Goal: Task Accomplishment & Management: Use online tool/utility

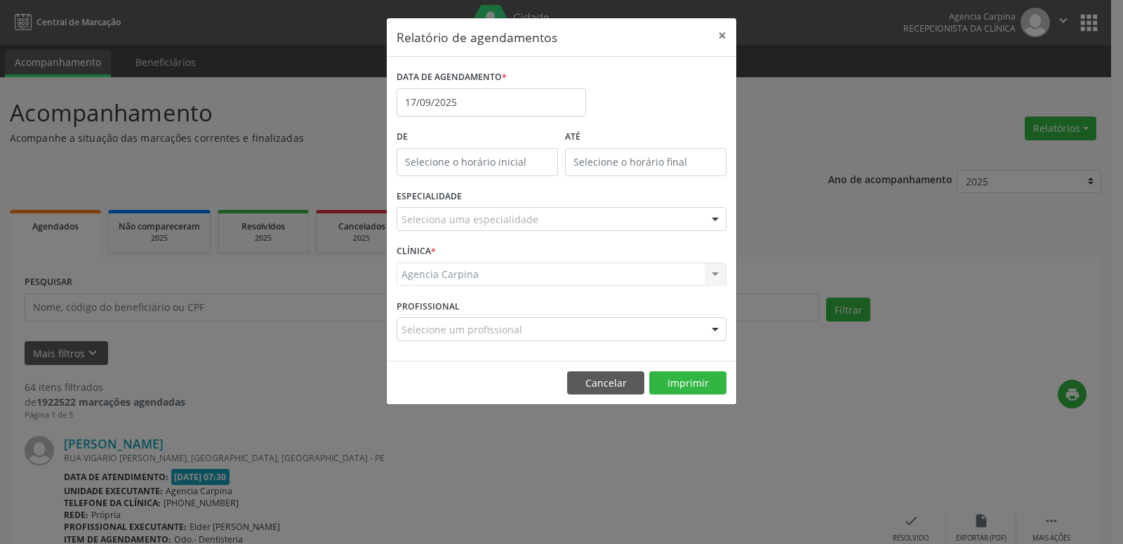
select select "8"
click at [516, 112] on input "17/09/2025" at bounding box center [490, 102] width 189 height 28
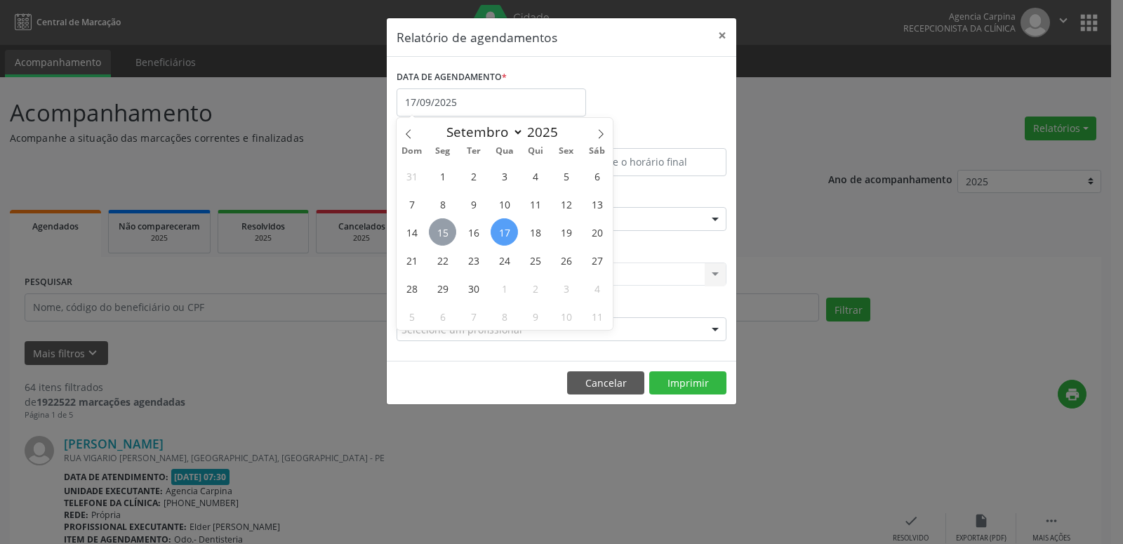
click at [447, 233] on span "15" at bounding box center [442, 231] width 27 height 27
type input "[DATE]"
click at [447, 233] on span "15" at bounding box center [442, 231] width 27 height 27
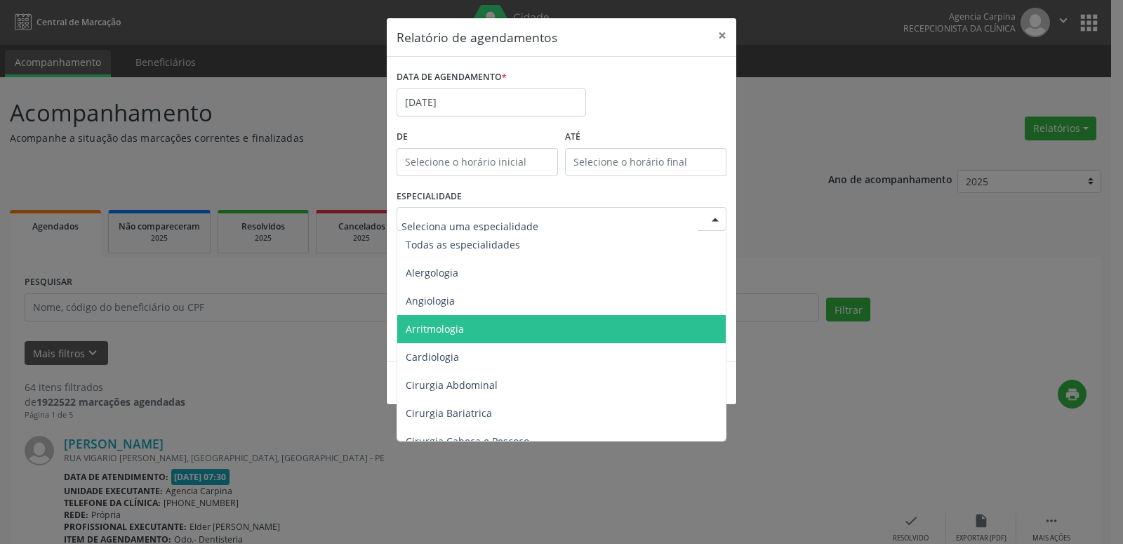
click at [588, 209] on div at bounding box center [561, 219] width 330 height 24
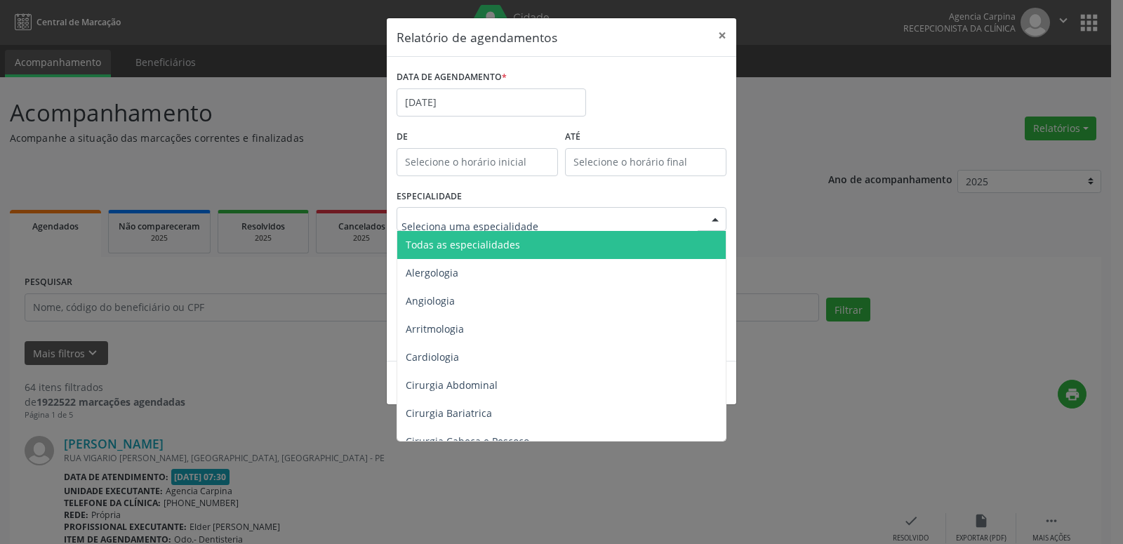
click at [473, 244] on span "Todas as especialidades" at bounding box center [463, 244] width 114 height 13
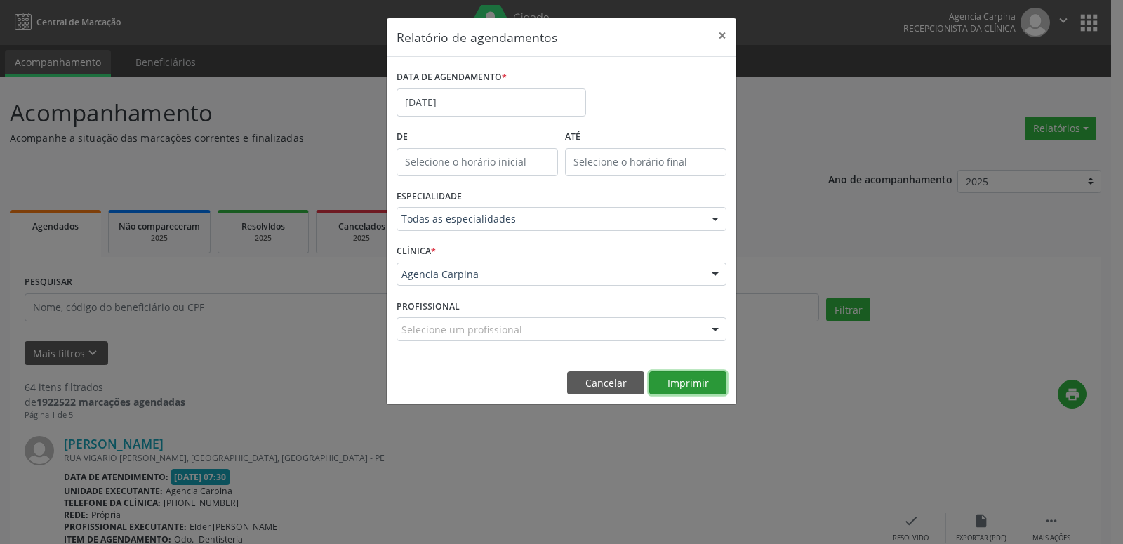
click at [691, 383] on button "Imprimir" at bounding box center [687, 383] width 77 height 24
click at [722, 32] on button "×" at bounding box center [722, 35] width 28 height 34
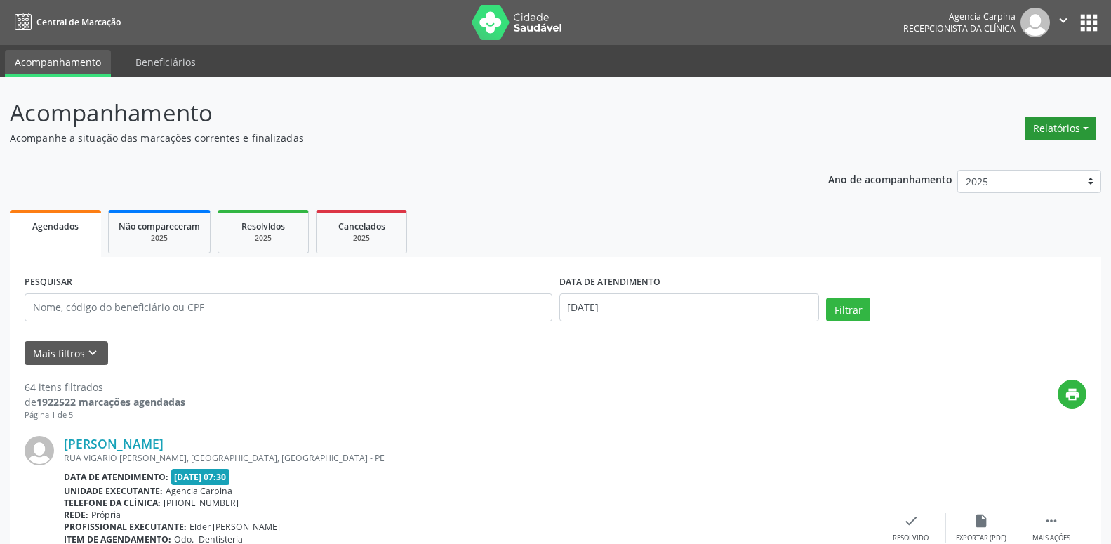
click at [1068, 130] on button "Relatórios" at bounding box center [1060, 128] width 72 height 24
click at [1010, 158] on link "Agendamentos" at bounding box center [1021, 159] width 151 height 20
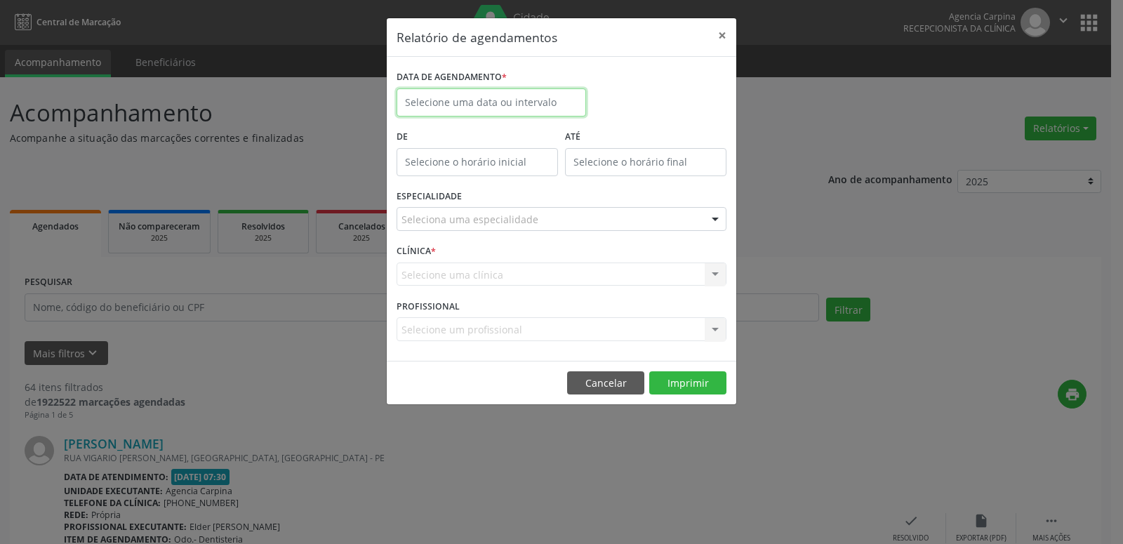
click at [502, 102] on input "text" at bounding box center [490, 102] width 189 height 28
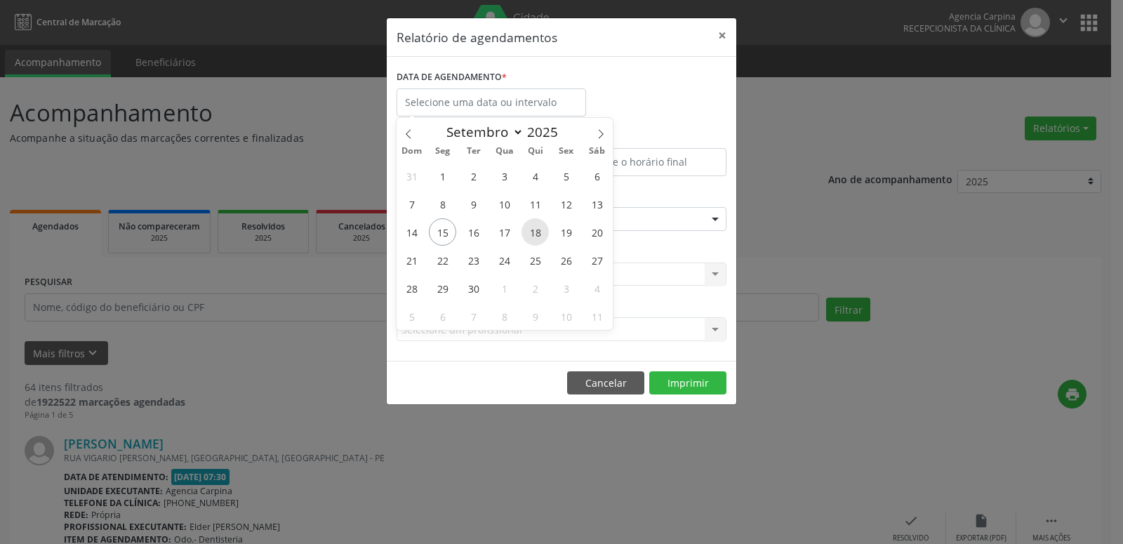
click at [538, 236] on span "18" at bounding box center [534, 231] width 27 height 27
type input "[DATE]"
click at [538, 236] on span "18" at bounding box center [534, 231] width 27 height 27
click at [537, 236] on div "ESPECIALIDADE Seleciona uma especialidade Todas as especialidades Alergologia A…" at bounding box center [561, 213] width 337 height 55
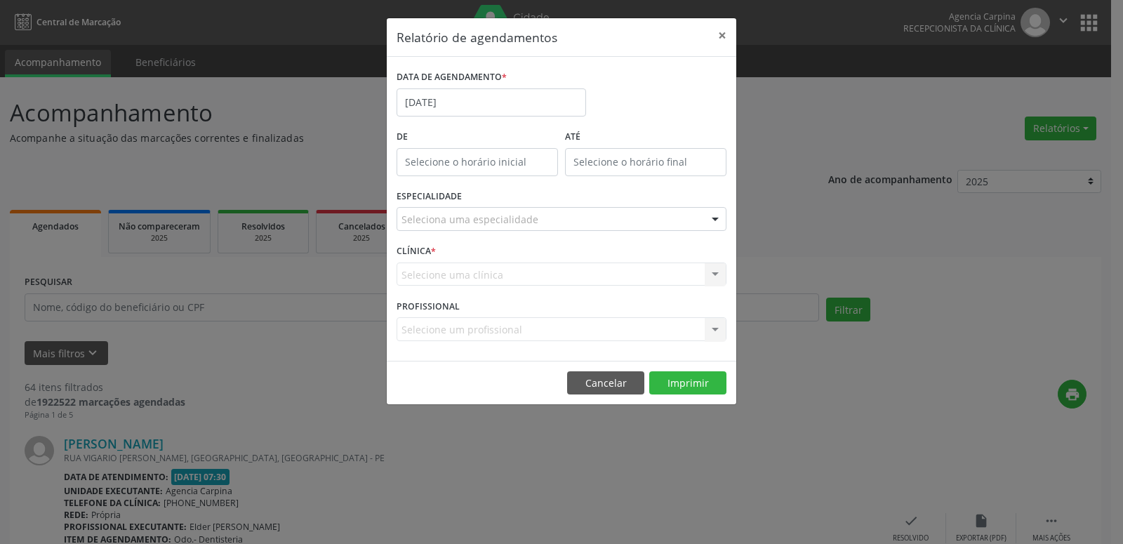
click at [718, 213] on div at bounding box center [714, 220] width 21 height 24
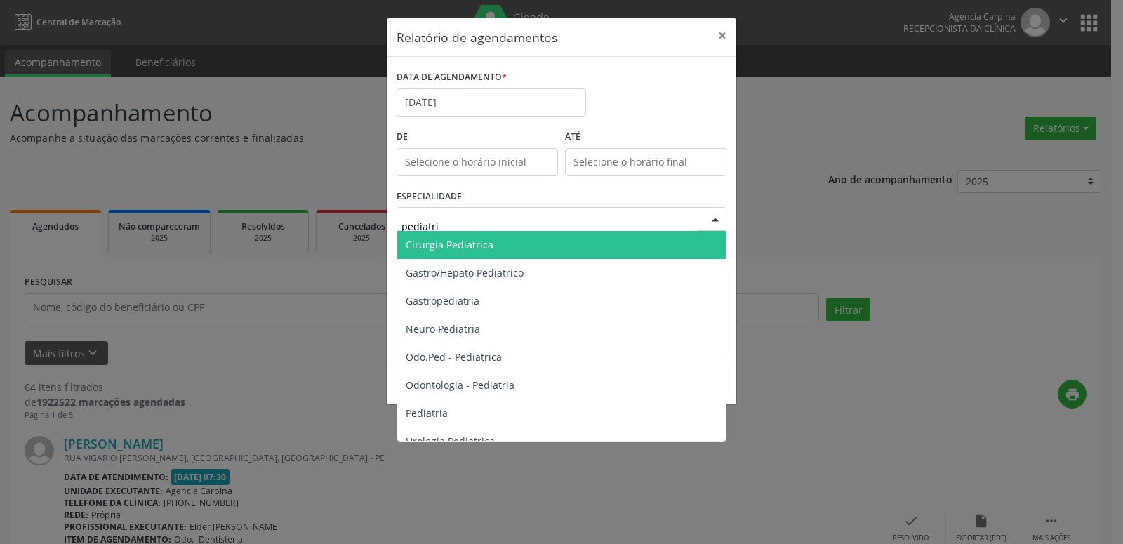
type input "pediatria"
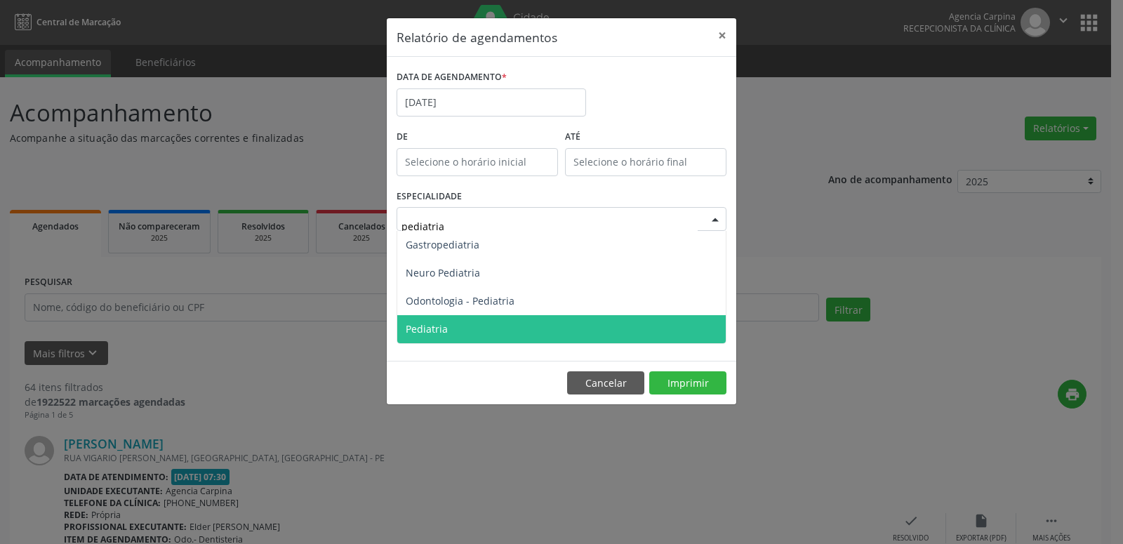
click at [551, 332] on span "Pediatria" at bounding box center [561, 329] width 328 height 28
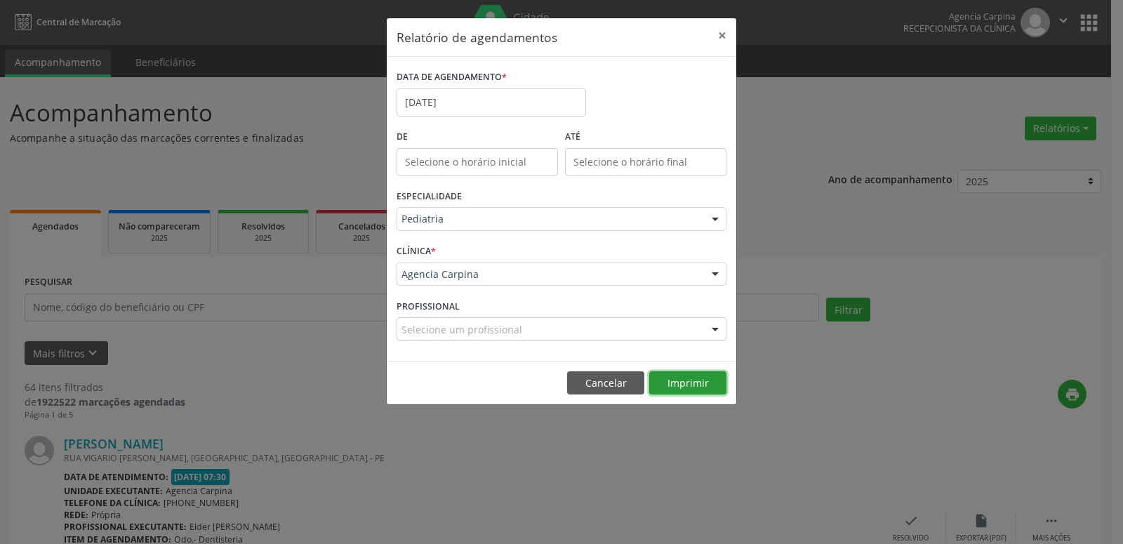
click at [677, 384] on button "Imprimir" at bounding box center [687, 383] width 77 height 24
